Goal: Use online tool/utility: Utilize a website feature to perform a specific function

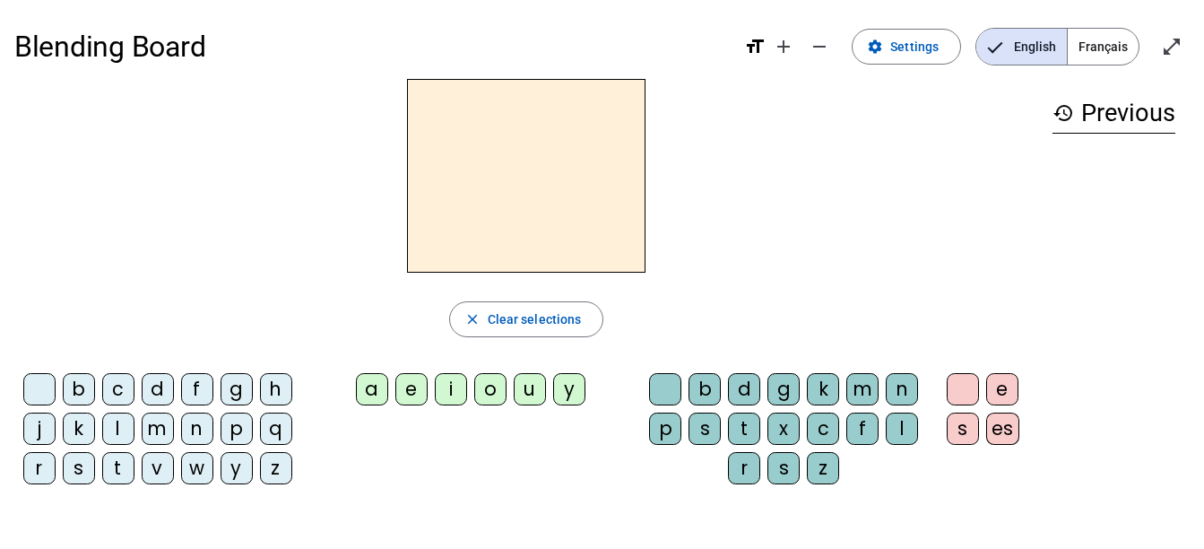
click at [171, 436] on div "m" at bounding box center [158, 428] width 32 height 32
click at [372, 402] on div "a" at bounding box center [372, 389] width 32 height 32
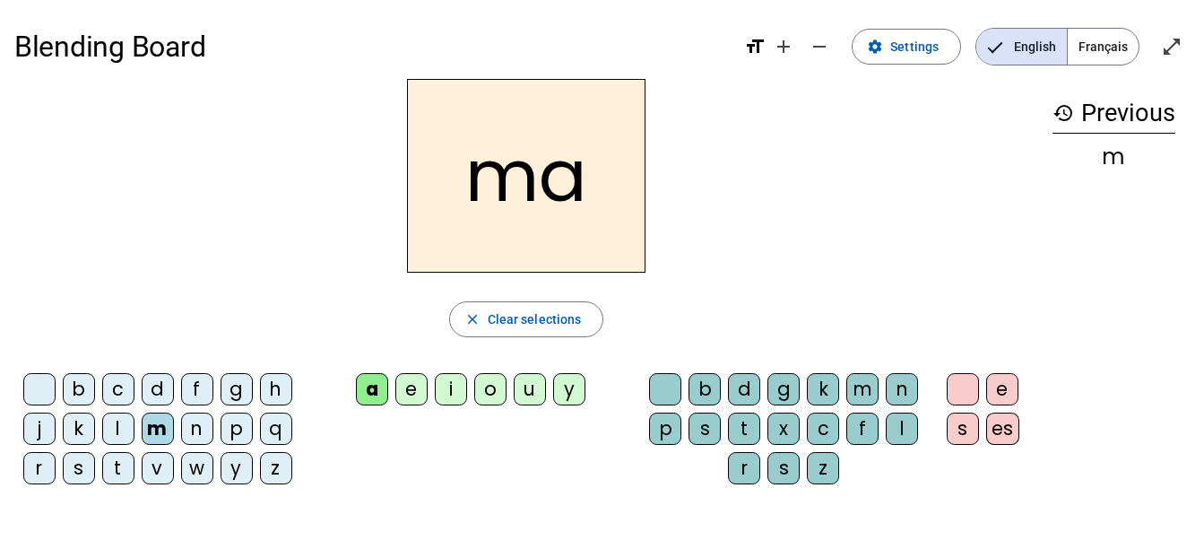
click at [748, 417] on div "t" at bounding box center [744, 428] width 32 height 32
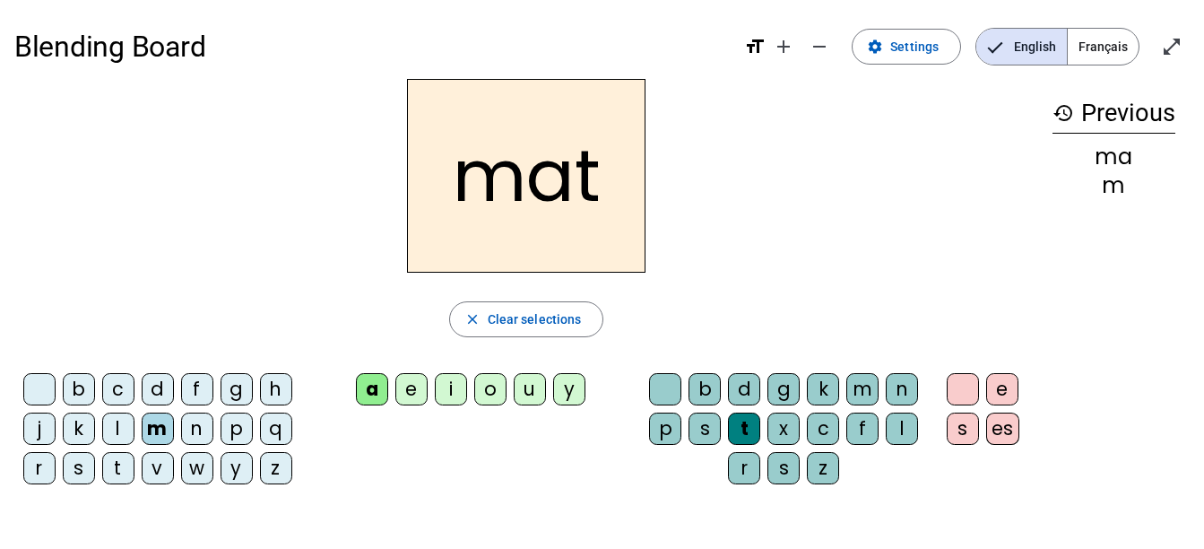
click at [742, 426] on div "t" at bounding box center [744, 428] width 32 height 32
click at [748, 421] on div "t" at bounding box center [744, 428] width 32 height 32
click at [754, 420] on div "t" at bounding box center [744, 428] width 32 height 32
click at [512, 324] on span "Clear selections" at bounding box center [535, 319] width 94 height 22
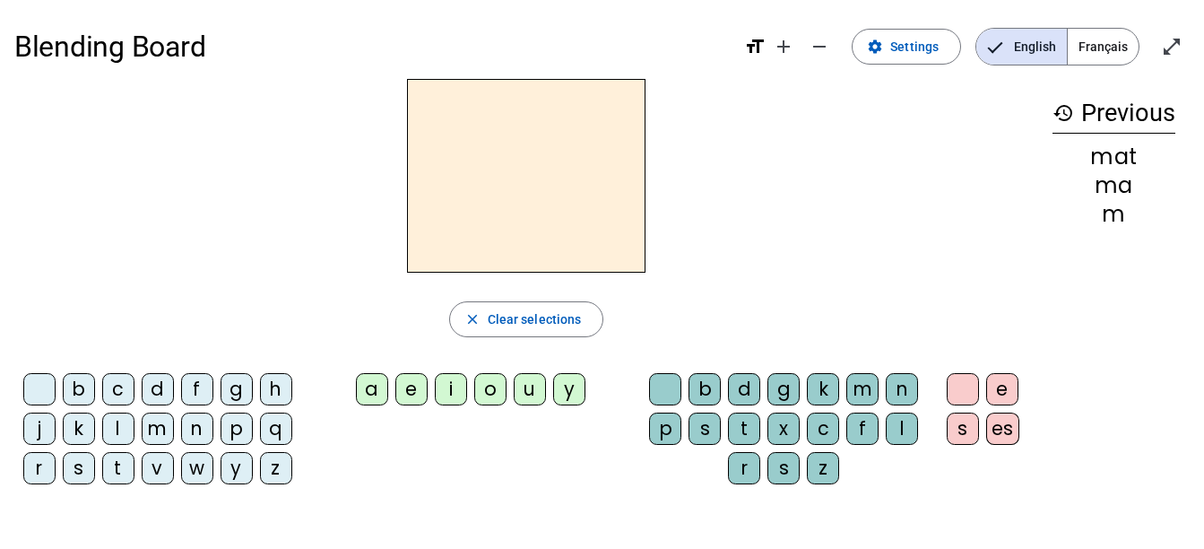
click at [160, 435] on div "m" at bounding box center [158, 428] width 32 height 32
click at [376, 386] on div "a" at bounding box center [372, 389] width 32 height 32
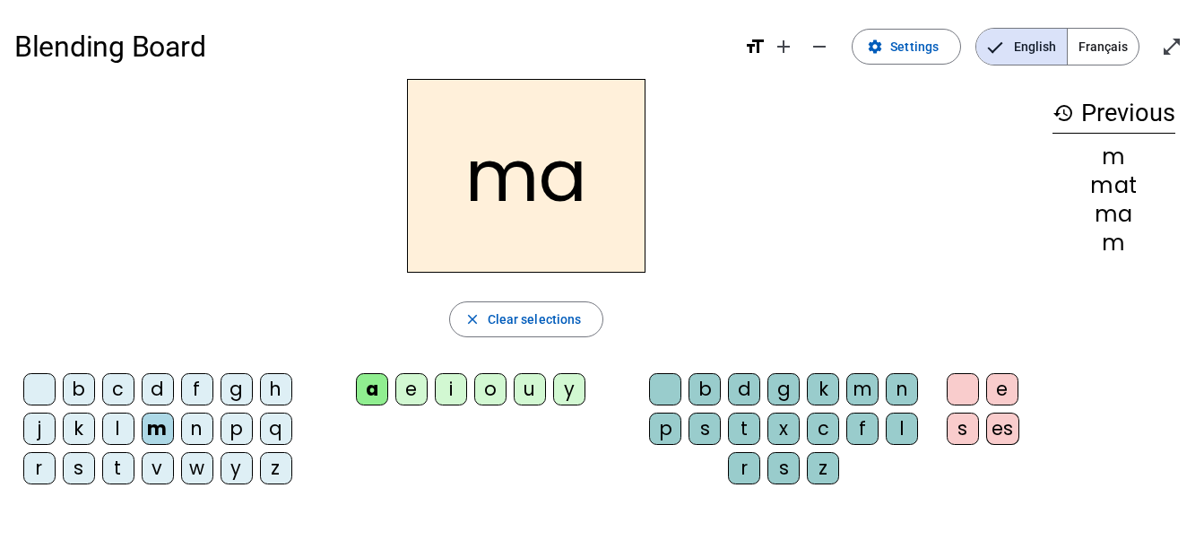
click at [122, 453] on div "t" at bounding box center [118, 468] width 32 height 32
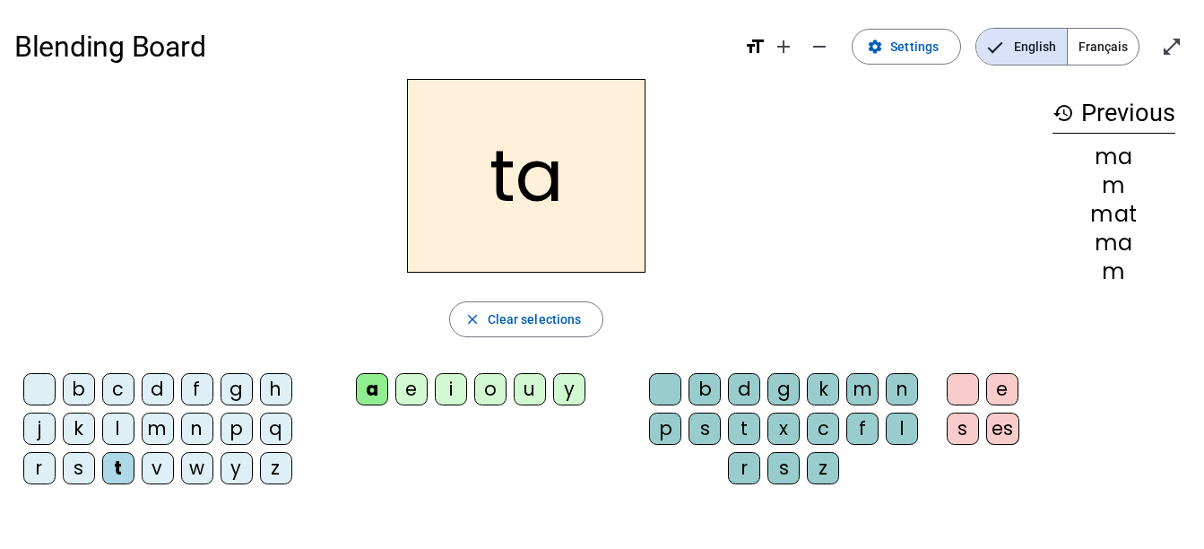
click at [125, 424] on div "l" at bounding box center [118, 428] width 32 height 32
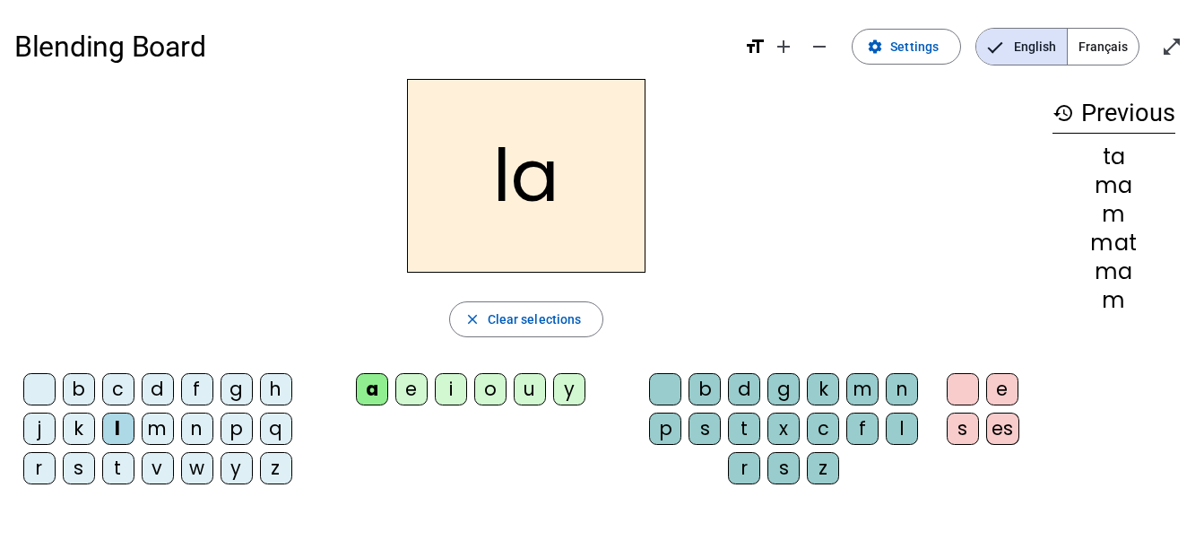
click at [412, 391] on div "e" at bounding box center [411, 389] width 32 height 32
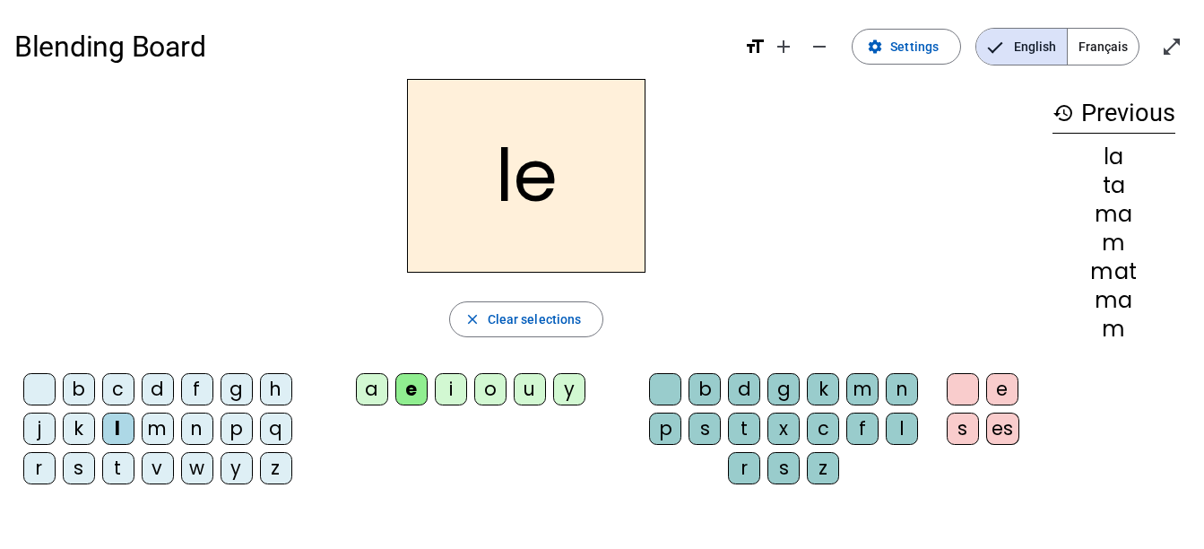
click at [481, 380] on div "o" at bounding box center [490, 389] width 32 height 32
click at [529, 385] on div "u" at bounding box center [530, 389] width 32 height 32
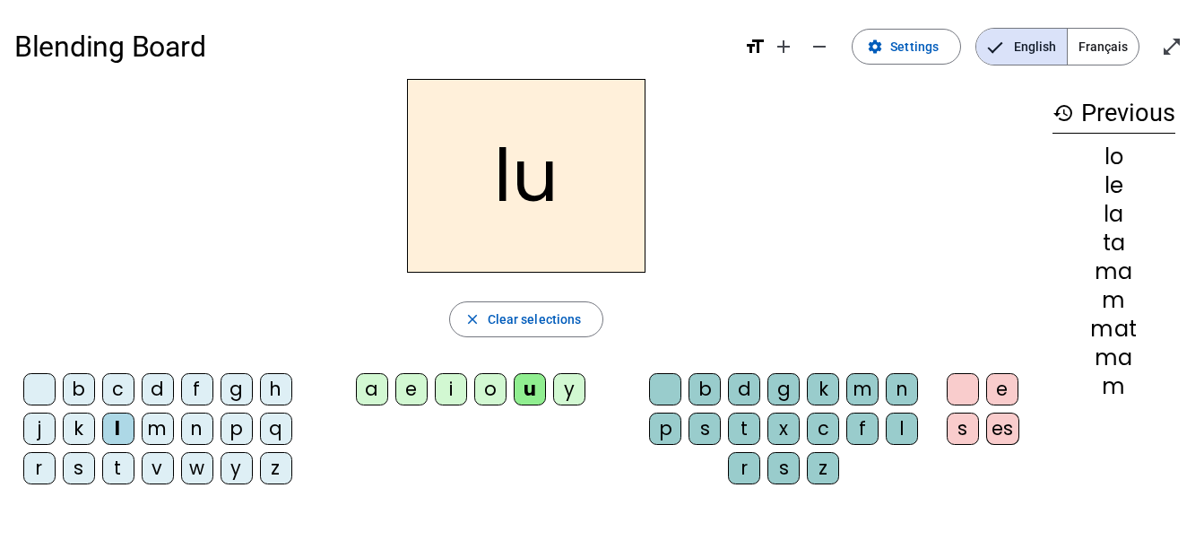
click at [116, 465] on div "t" at bounding box center [118, 468] width 32 height 32
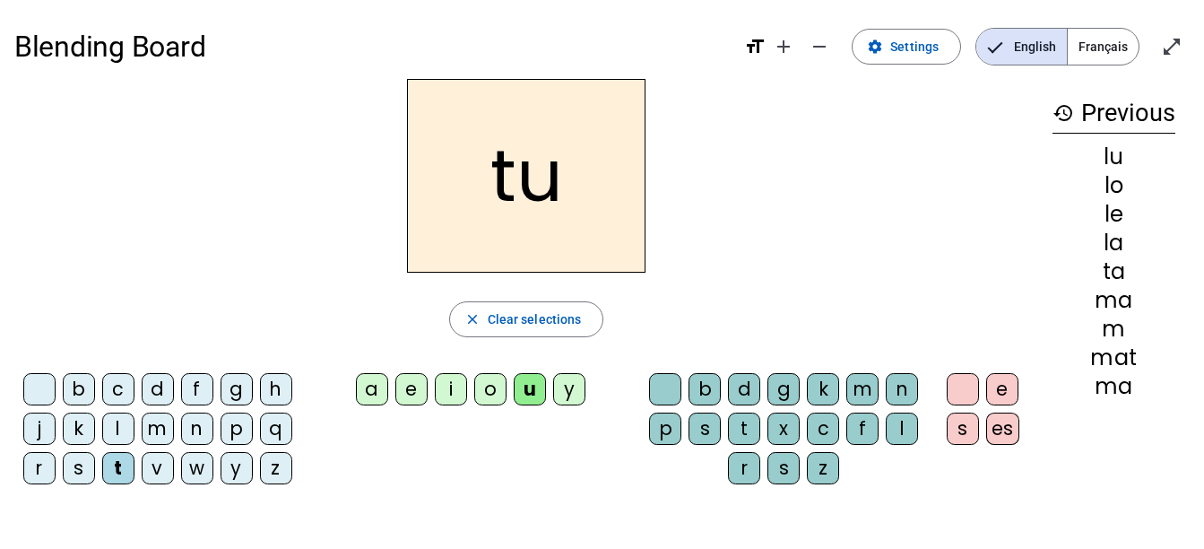
click at [156, 384] on div "d" at bounding box center [158, 389] width 32 height 32
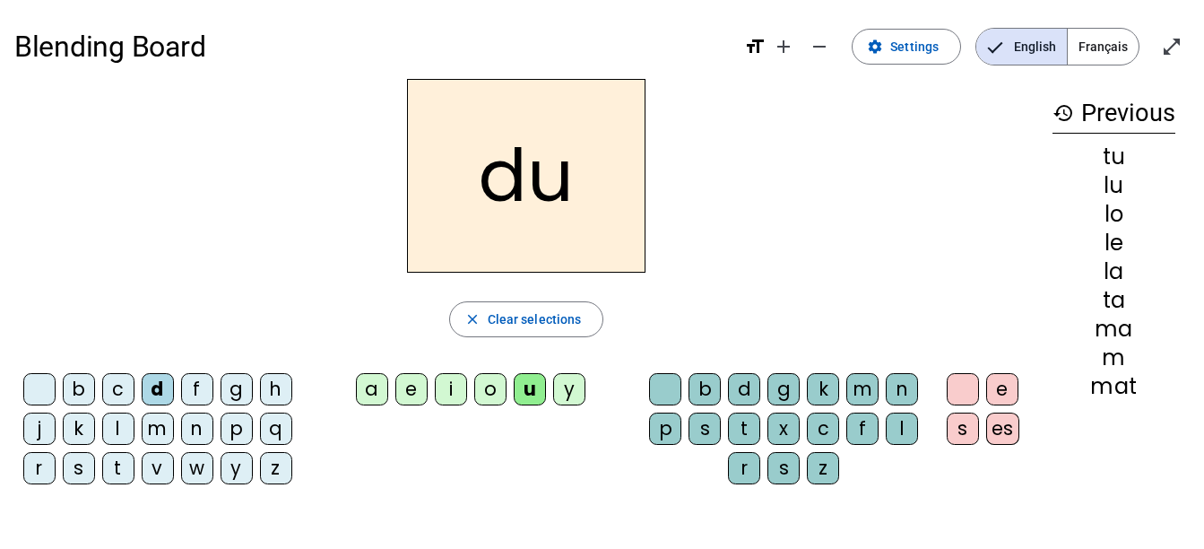
click at [410, 393] on div "e" at bounding box center [411, 389] width 32 height 32
click at [158, 432] on div "m" at bounding box center [158, 428] width 32 height 32
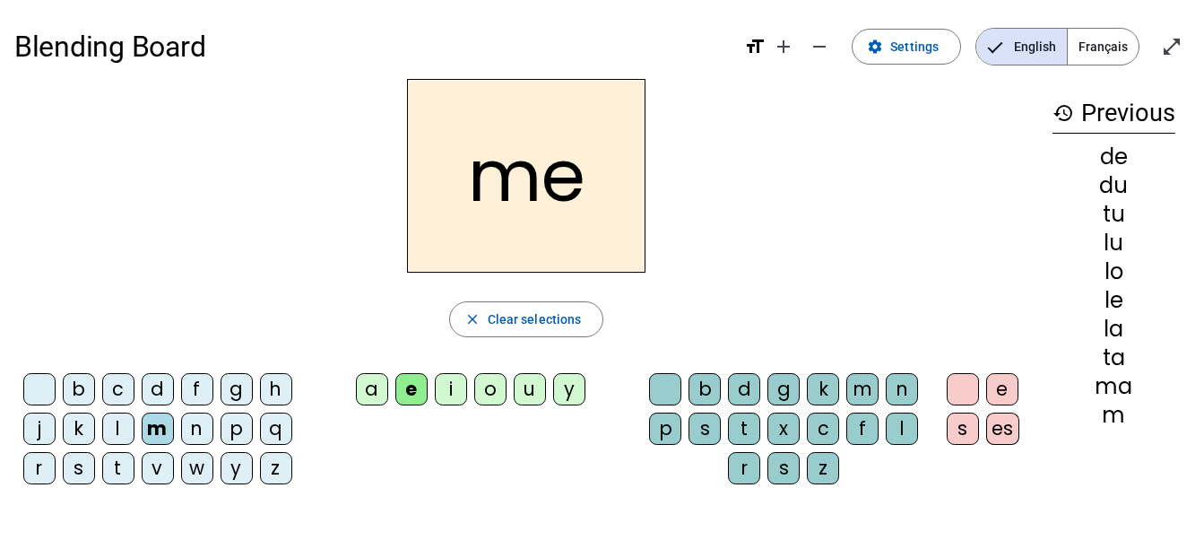
click at [38, 429] on div "j" at bounding box center [39, 428] width 32 height 32
